Goal: Navigation & Orientation: Find specific page/section

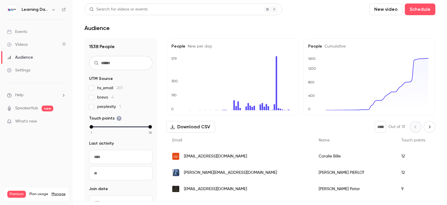
click at [34, 45] on link "Videos 17" at bounding box center [36, 44] width 73 height 13
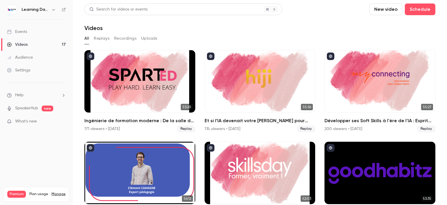
click at [24, 31] on div "Events" at bounding box center [17, 32] width 20 height 6
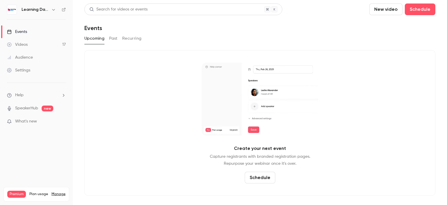
click at [31, 50] on link "Videos 17" at bounding box center [36, 44] width 73 height 13
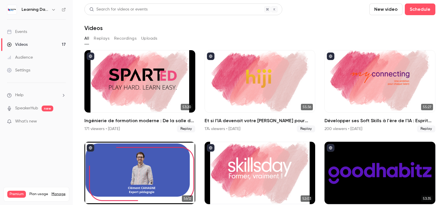
click at [31, 58] on div "Audience" at bounding box center [20, 57] width 26 height 6
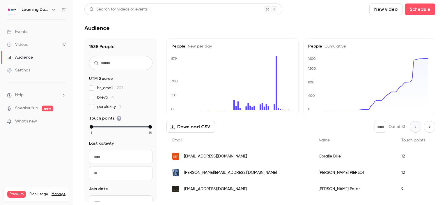
click at [218, 154] on span "[EMAIL_ADDRESS][DOMAIN_NAME]" at bounding box center [215, 156] width 63 height 6
click at [40, 46] on link "Videos 17" at bounding box center [36, 44] width 73 height 13
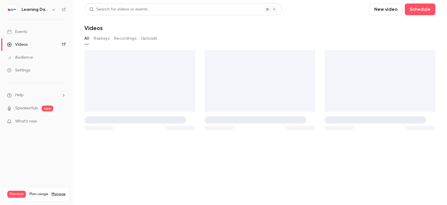
click at [36, 60] on link "Audience" at bounding box center [36, 57] width 73 height 13
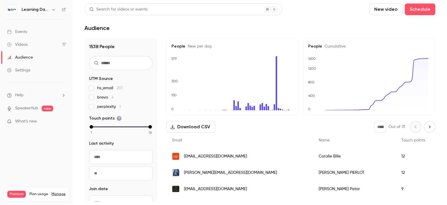
click at [34, 43] on link "Videos 17" at bounding box center [36, 44] width 73 height 13
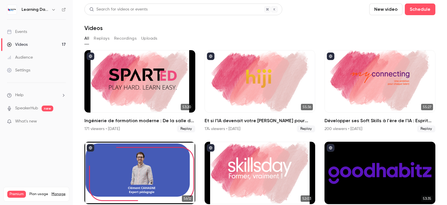
click at [22, 34] on div "Events" at bounding box center [17, 32] width 20 height 6
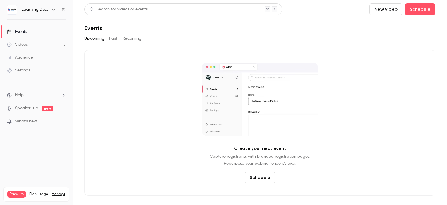
click at [22, 39] on link "Videos 17" at bounding box center [36, 44] width 73 height 13
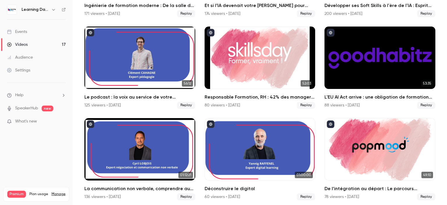
scroll to position [116, 0]
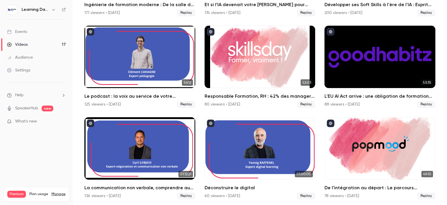
click at [30, 32] on link "Events" at bounding box center [36, 31] width 73 height 13
